Goal: Information Seeking & Learning: Learn about a topic

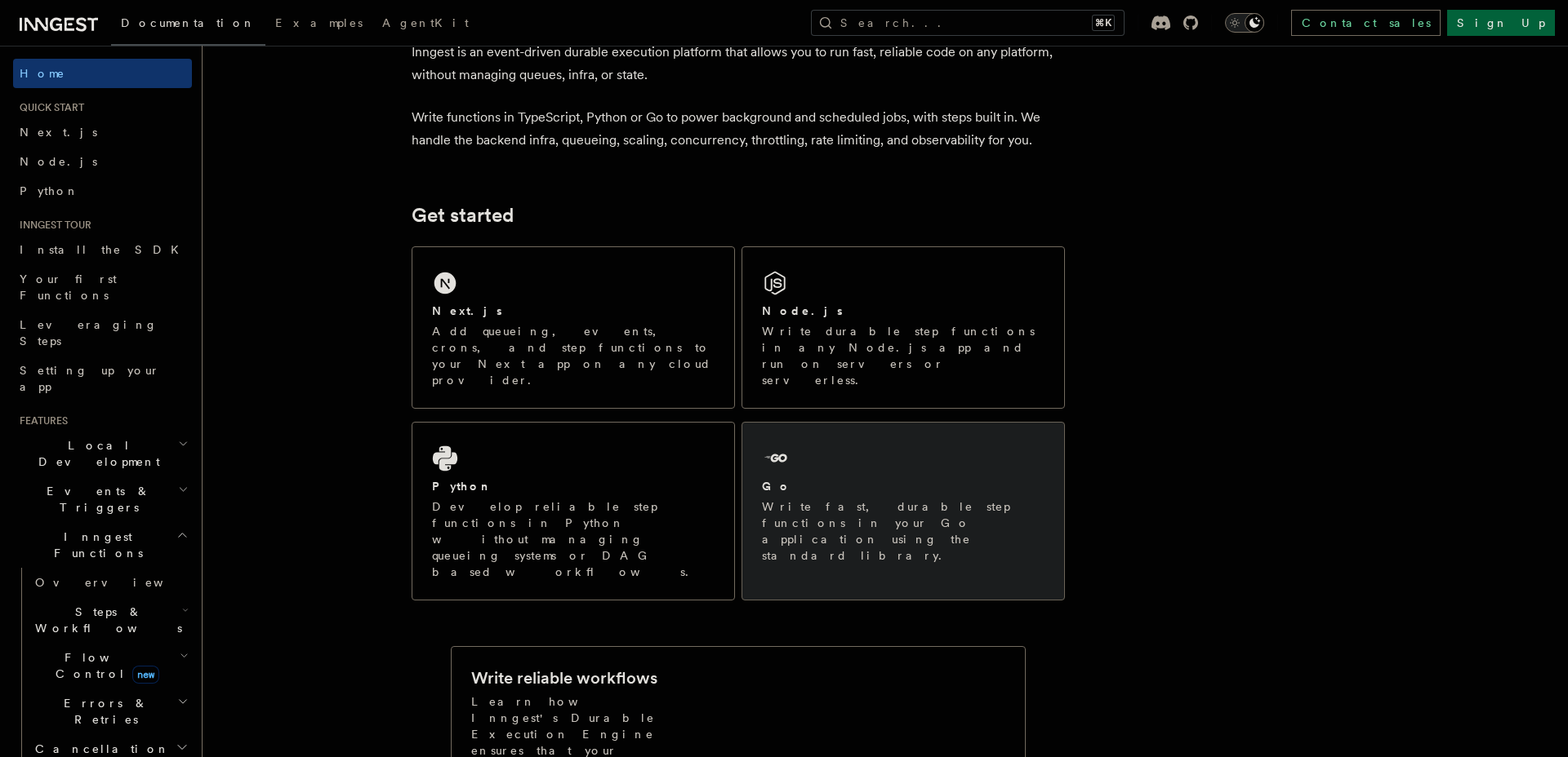
scroll to position [90, 0]
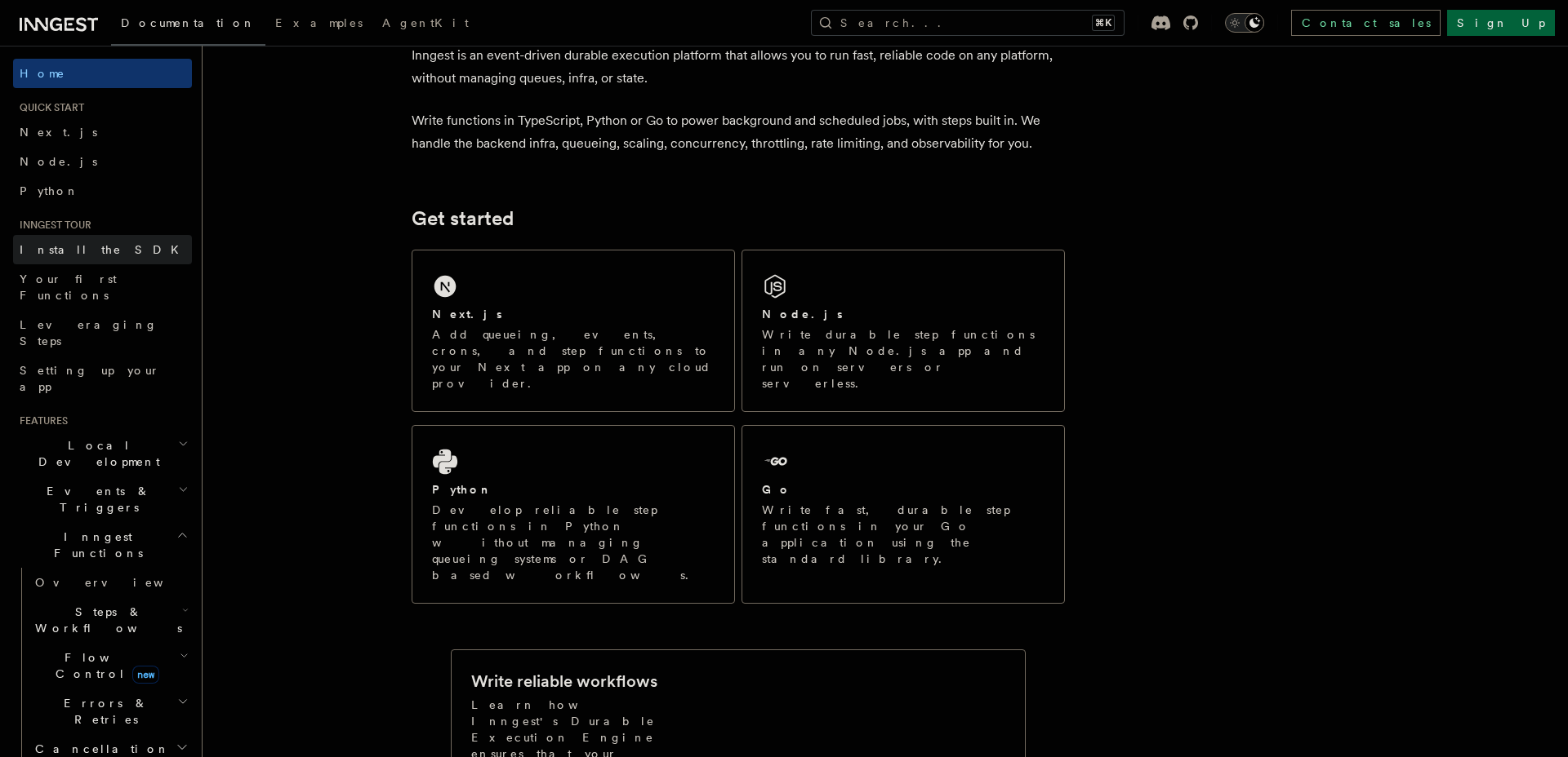
click at [56, 244] on span "Install the SDK" at bounding box center [104, 250] width 169 height 13
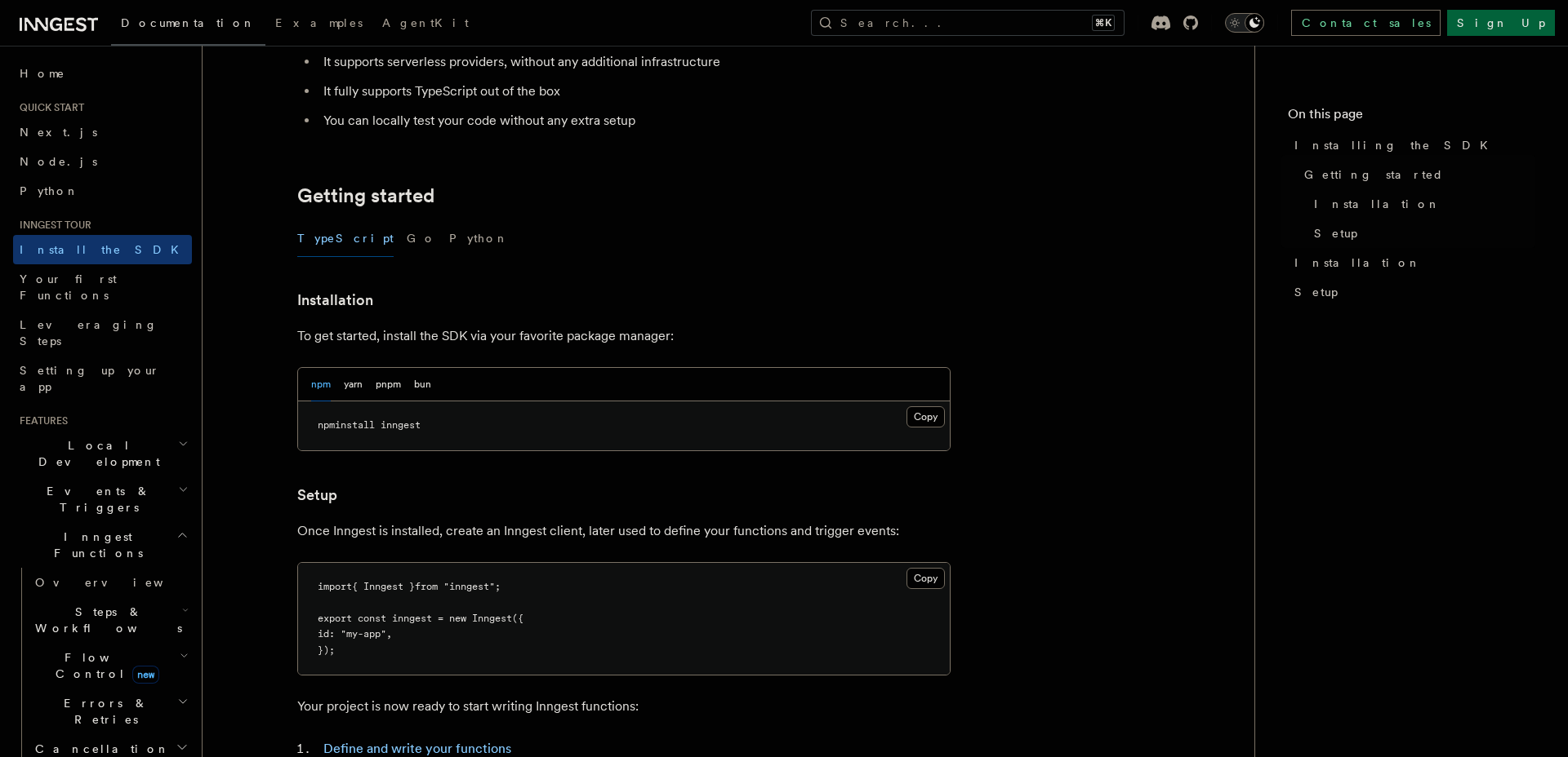
scroll to position [118, 0]
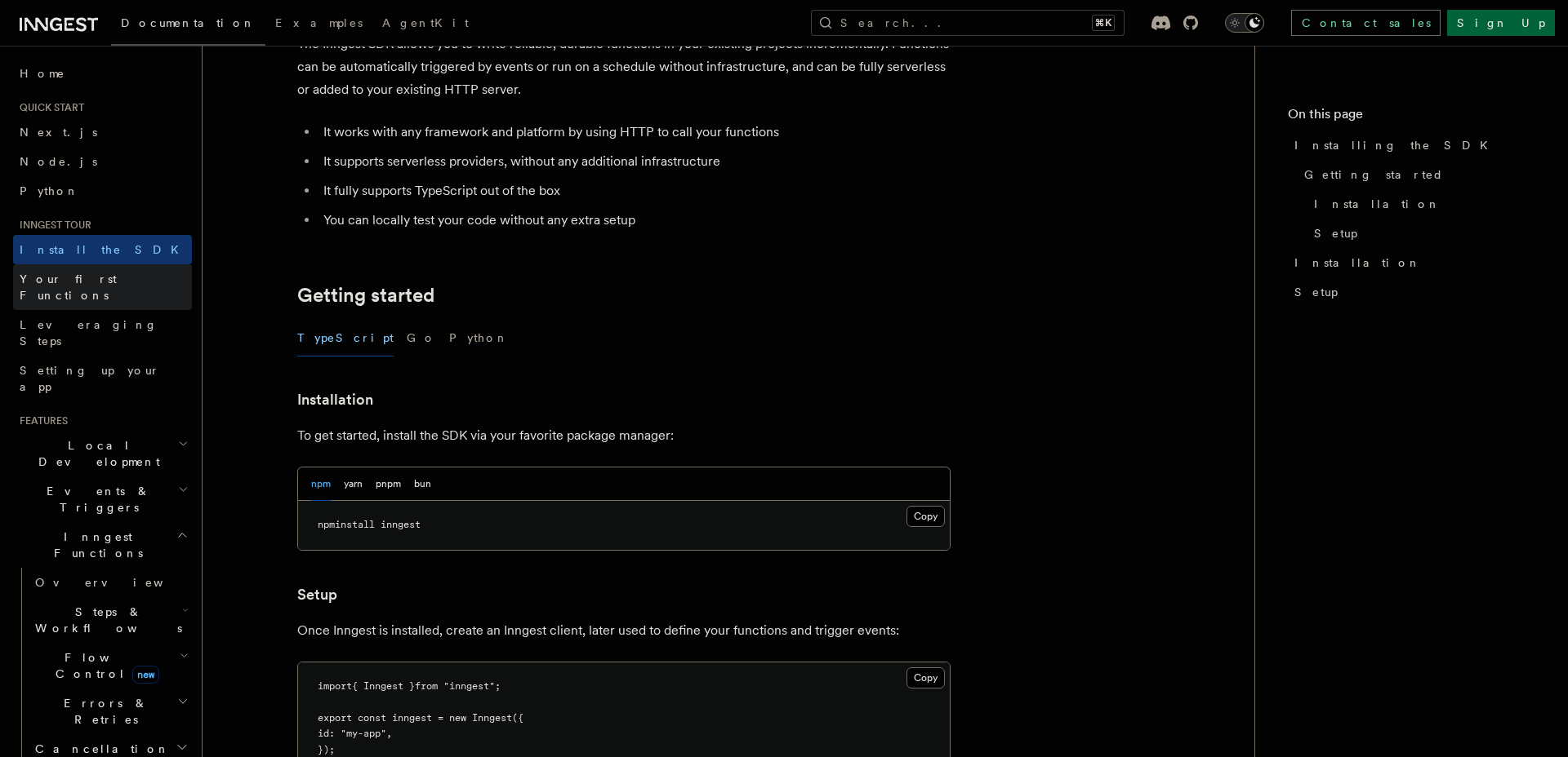
click at [87, 287] on span "Your first Functions" at bounding box center [106, 287] width 172 height 33
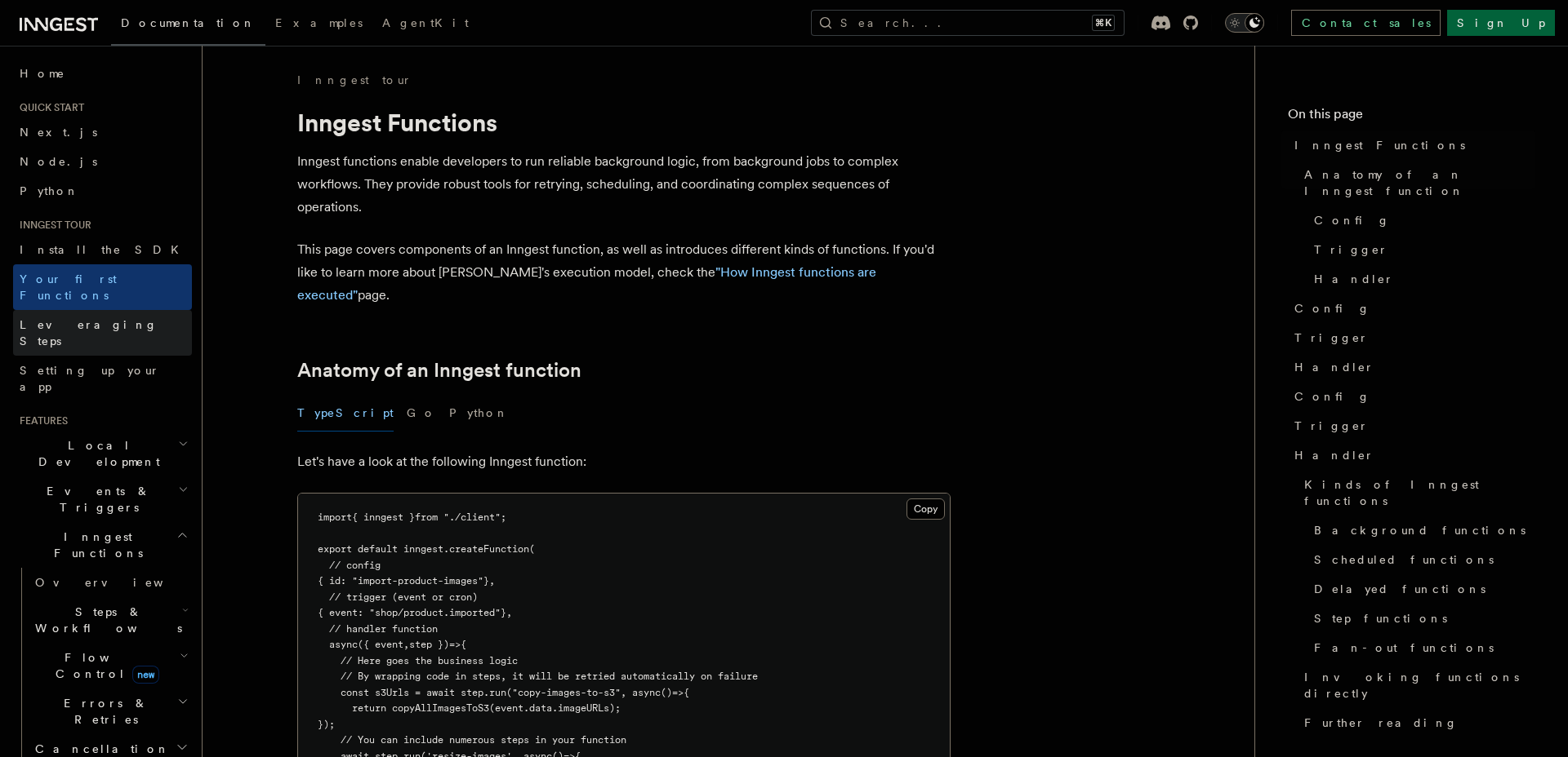
click at [90, 319] on span "Leveraging Steps" at bounding box center [89, 333] width 138 height 29
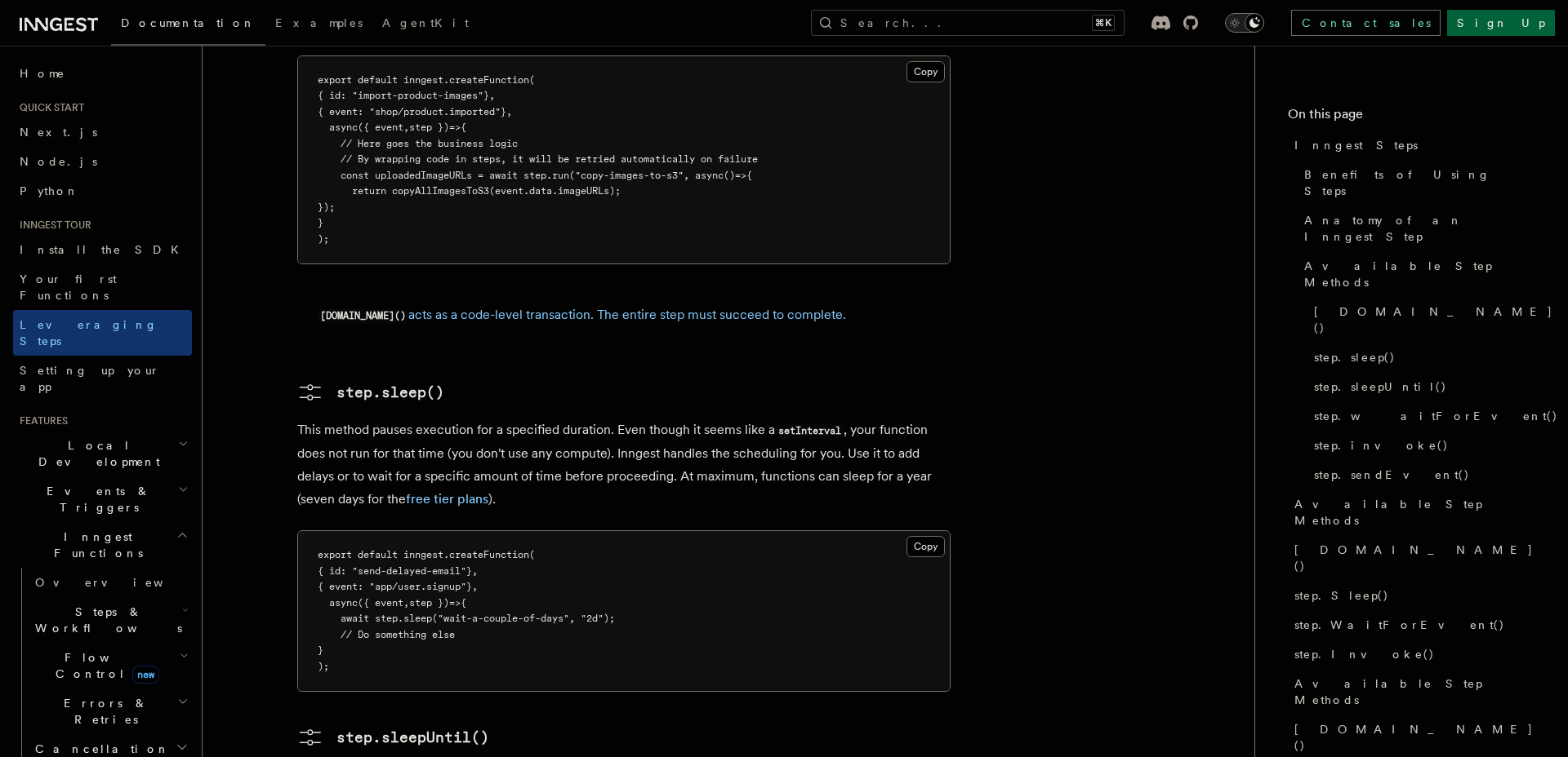
scroll to position [1605, 0]
click at [170, 431] on h2 "Local Development" at bounding box center [102, 453] width 179 height 46
click at [110, 623] on h2 "Events & Triggers" at bounding box center [102, 646] width 179 height 46
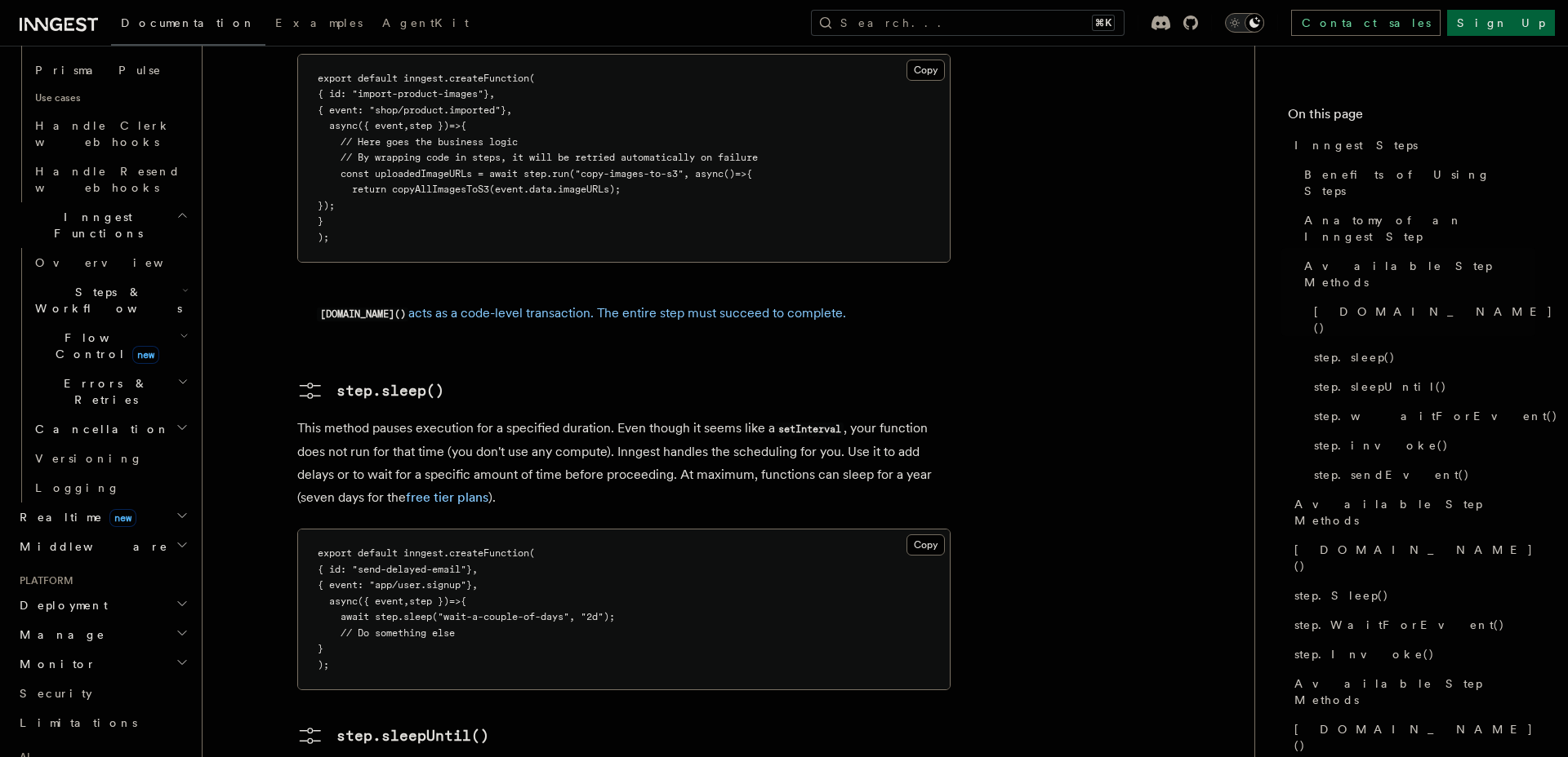
scroll to position [1639, 0]
